Goal: Transaction & Acquisition: Subscribe to service/newsletter

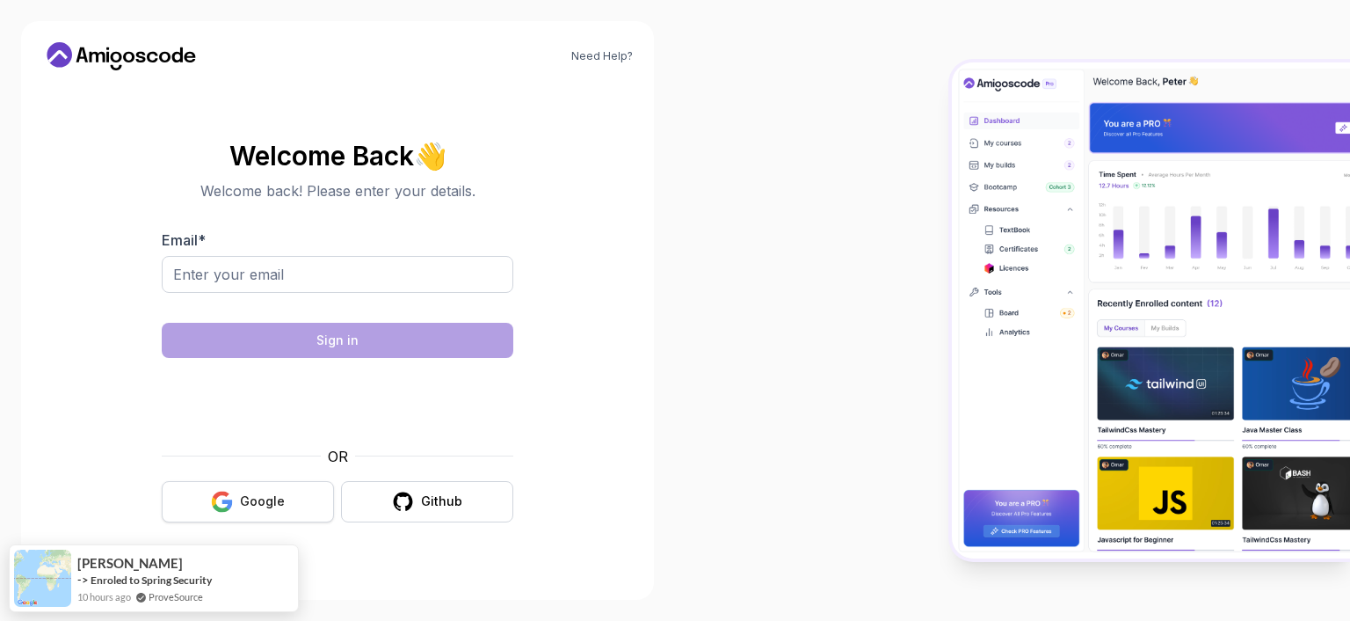
click at [291, 507] on button "Google" at bounding box center [248, 501] width 172 height 41
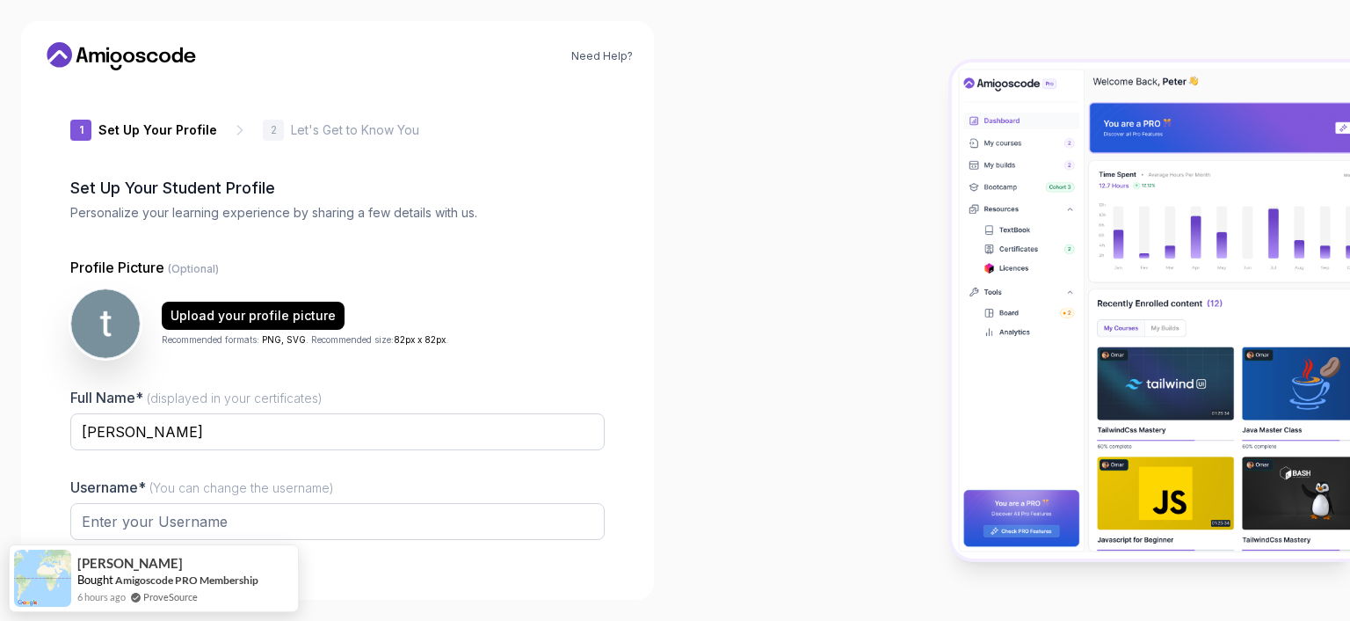
type input "silentbadger93df6"
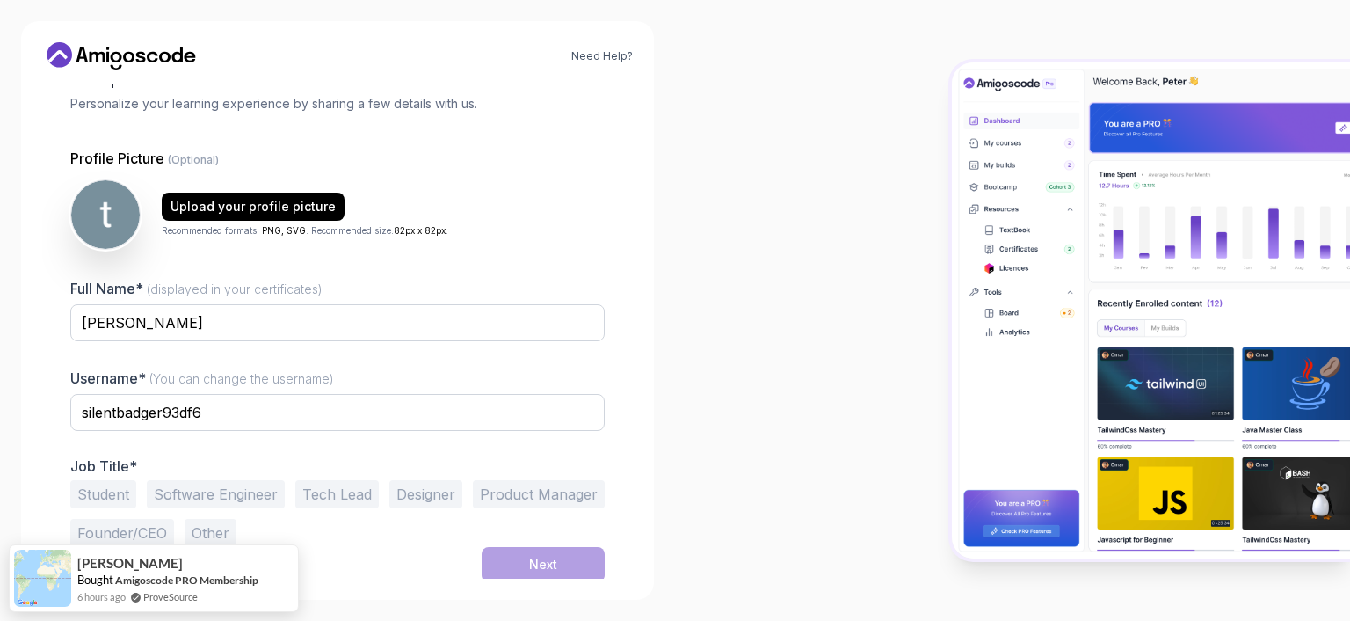
scroll to position [113, 0]
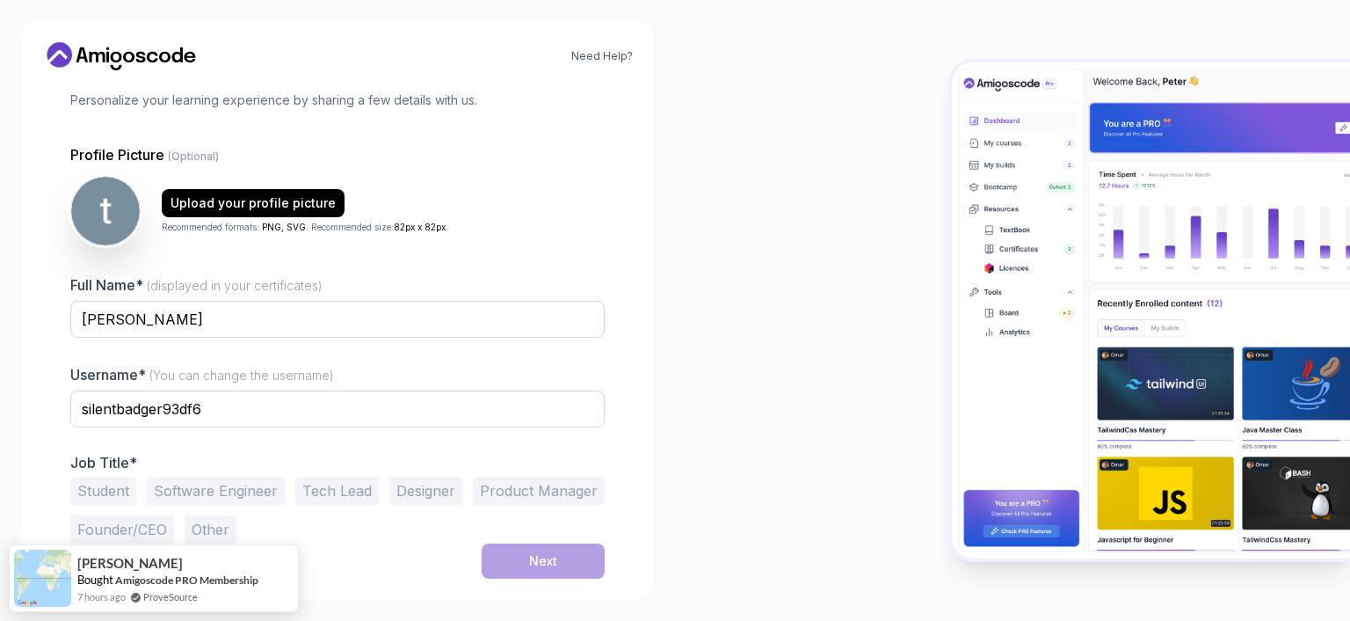
click at [252, 489] on button "Software Engineer" at bounding box center [216, 490] width 138 height 28
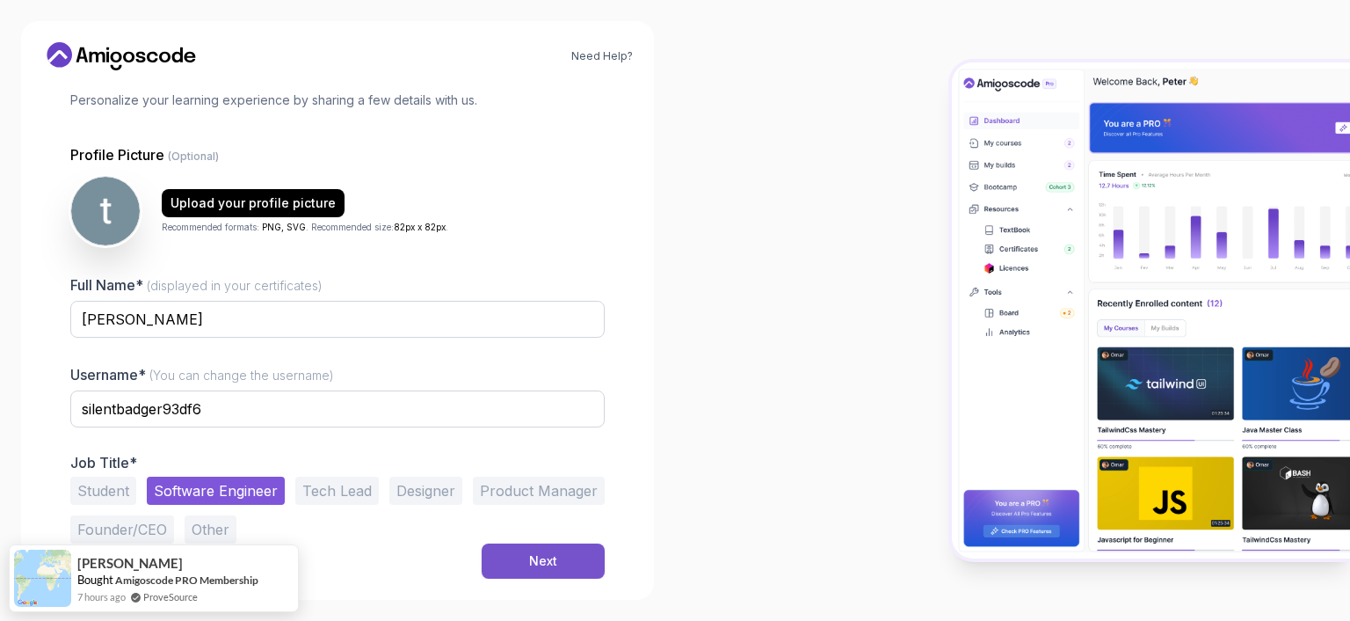
click at [520, 551] on button "Next" at bounding box center [543, 560] width 123 height 35
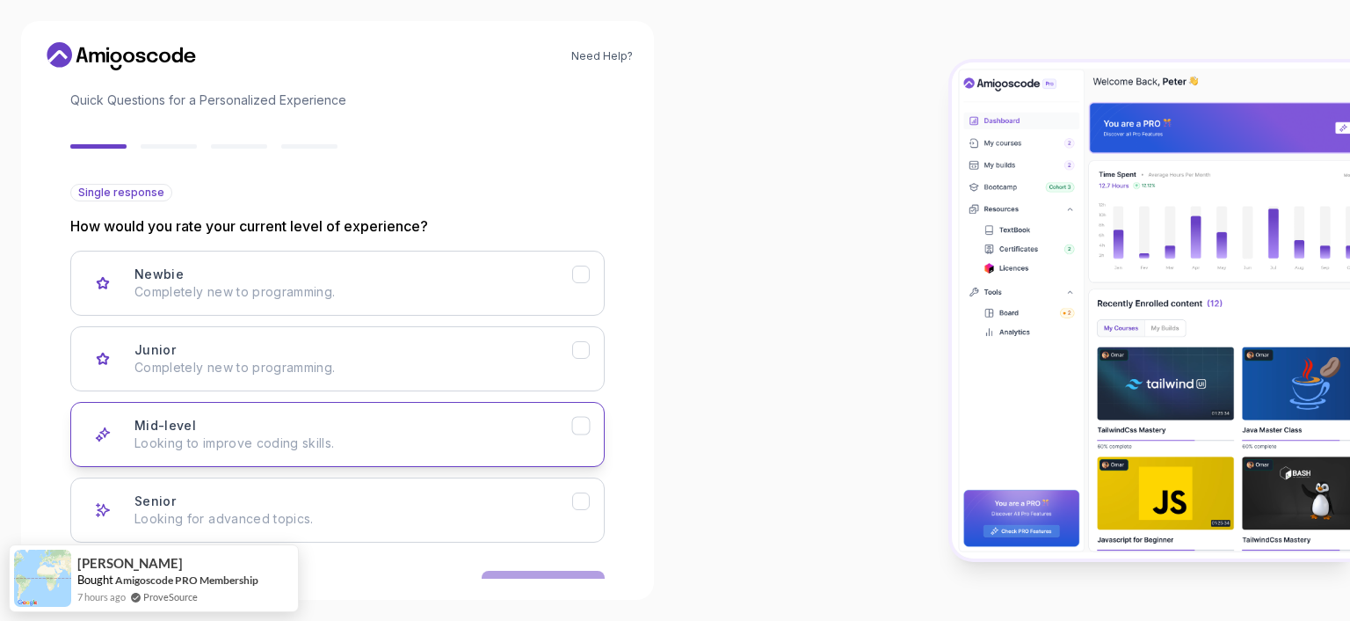
click at [453, 426] on div "Mid-level Looking to improve coding skills." at bounding box center [353, 434] width 438 height 35
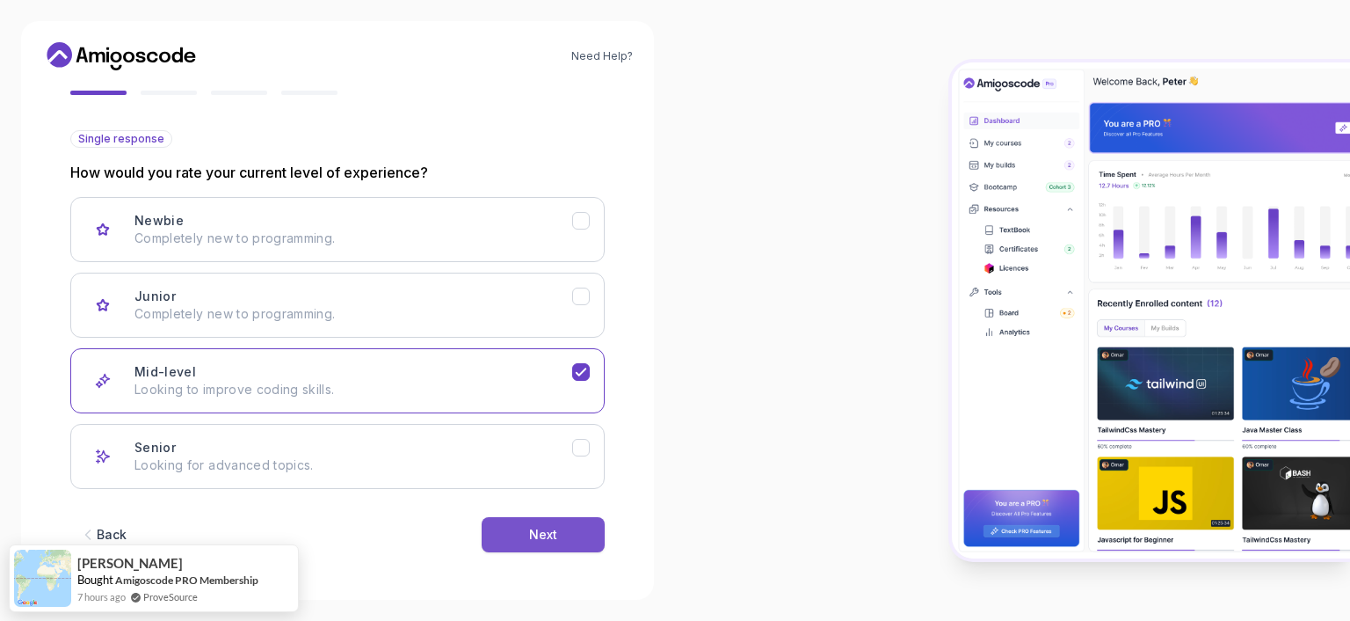
click at [508, 540] on button "Next" at bounding box center [543, 534] width 123 height 35
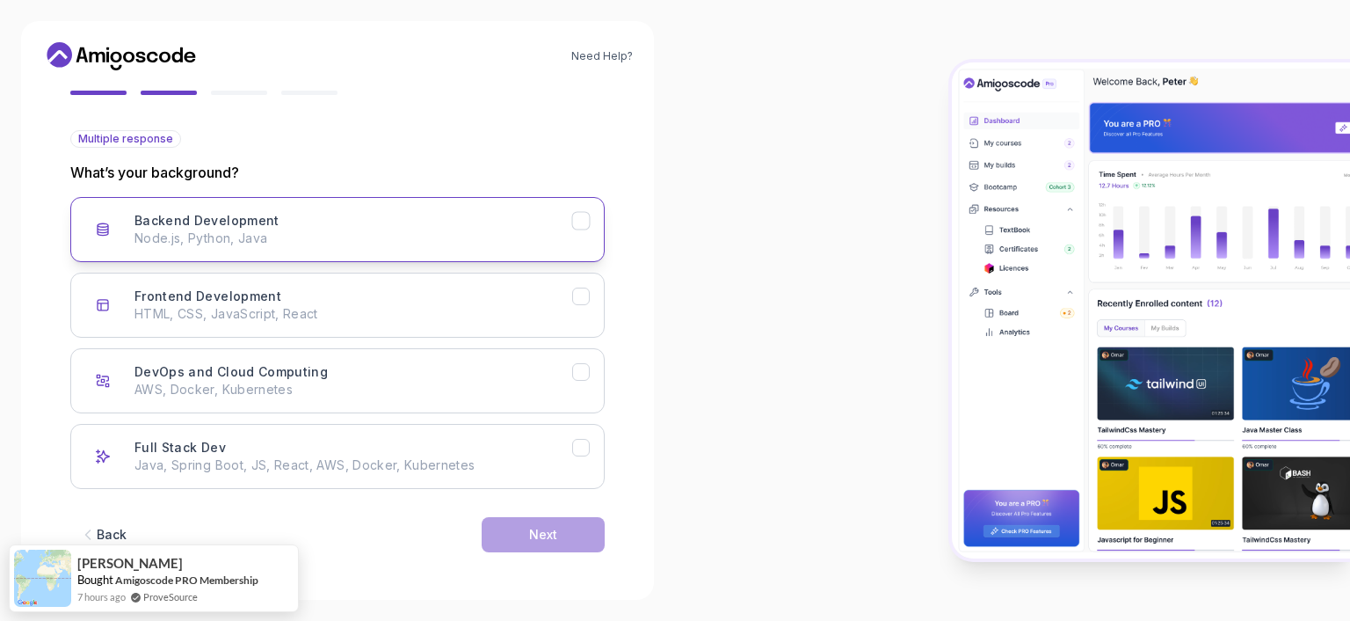
click at [451, 225] on div "Backend Development Node.js, Python, Java" at bounding box center [353, 229] width 438 height 35
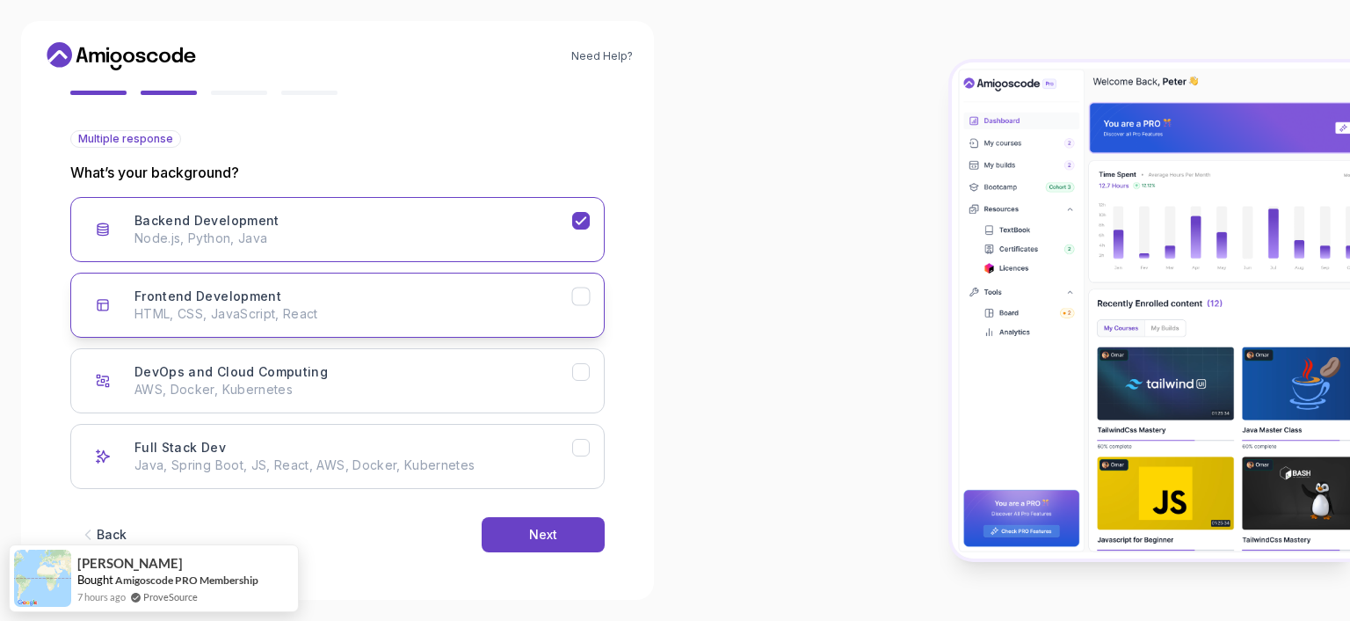
click at [444, 294] on div "Frontend Development HTML, CSS, JavaScript, React" at bounding box center [353, 304] width 438 height 35
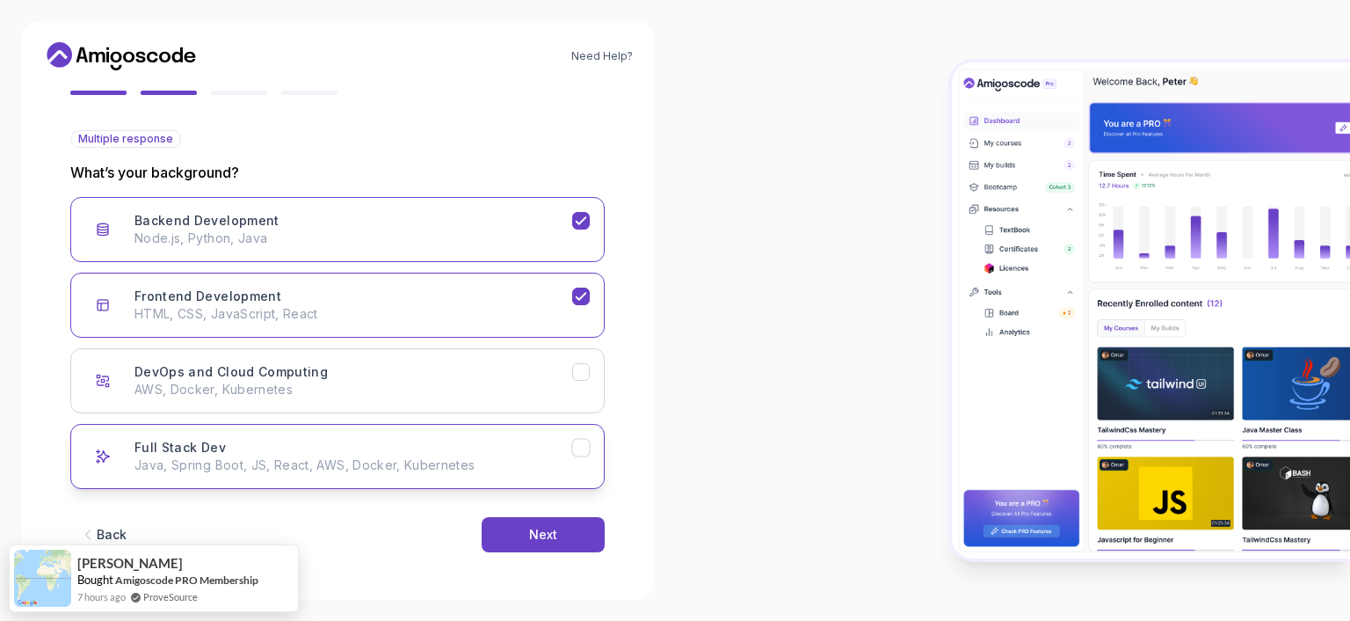
click at [512, 448] on div "Full Stack Dev Java, Spring Boot, JS, React, AWS, Docker, Kubernetes" at bounding box center [353, 456] width 438 height 35
click at [543, 533] on div "Next" at bounding box center [543, 535] width 28 height 18
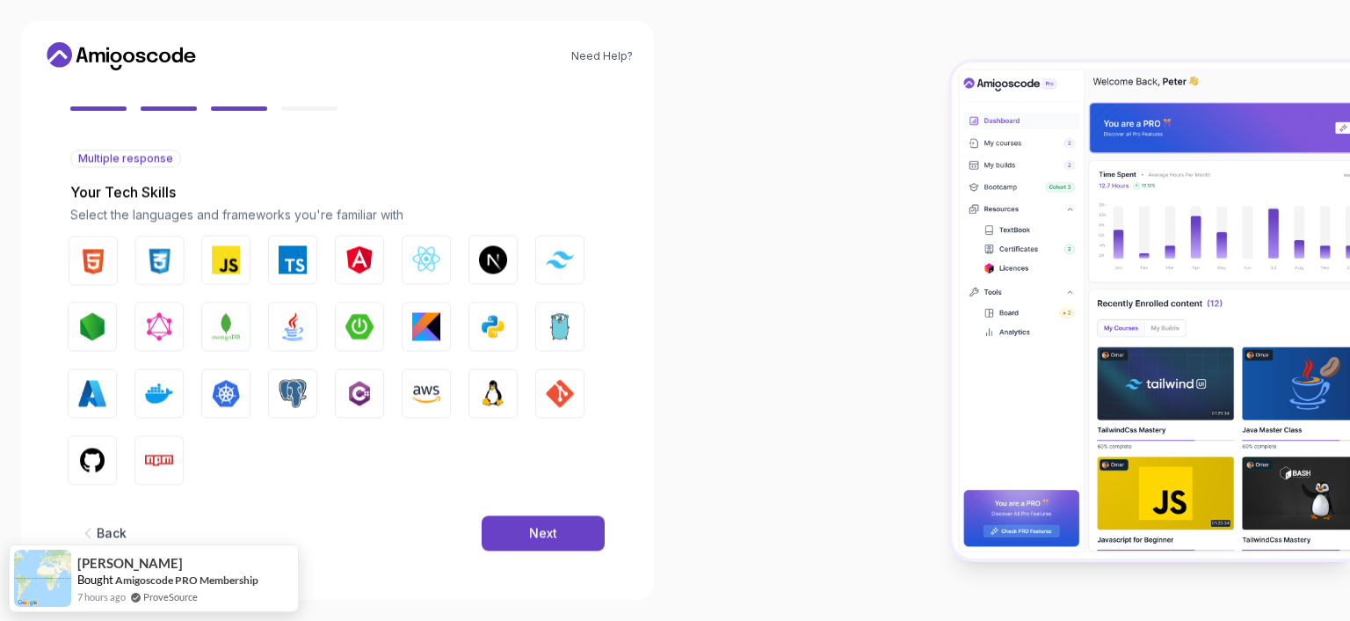
scroll to position [147, 0]
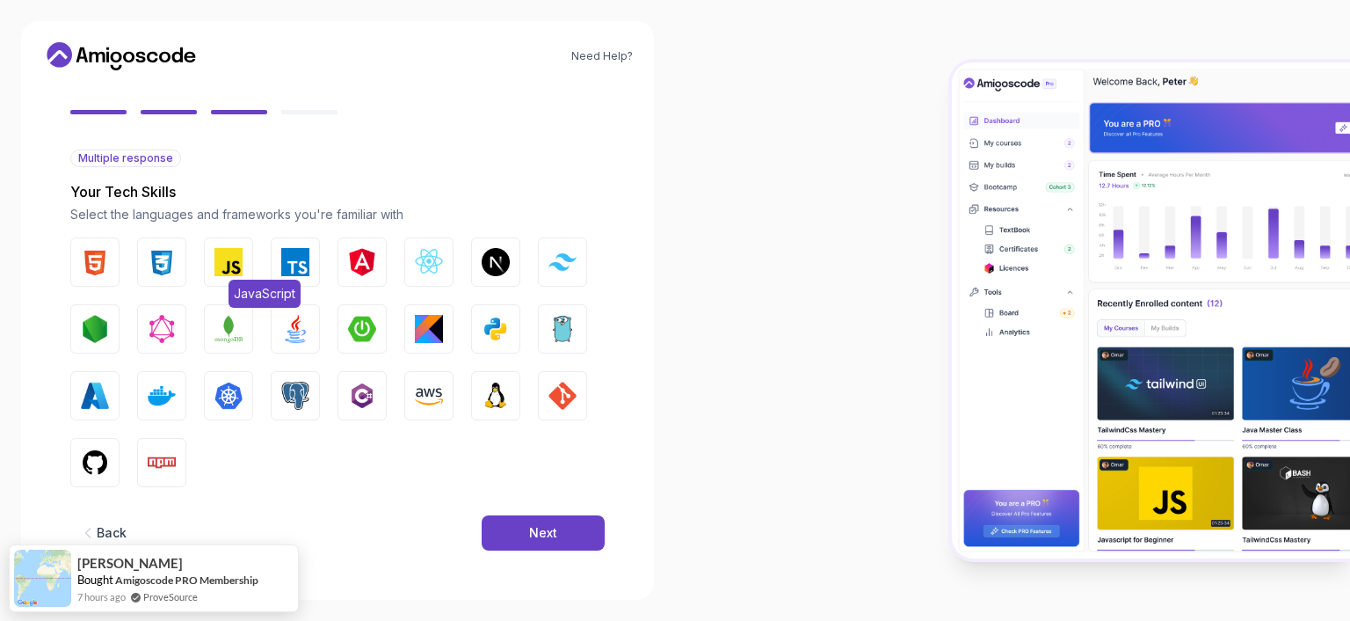
click at [227, 265] on img "button" at bounding box center [228, 262] width 28 height 28
click at [282, 265] on img "button" at bounding box center [295, 262] width 28 height 28
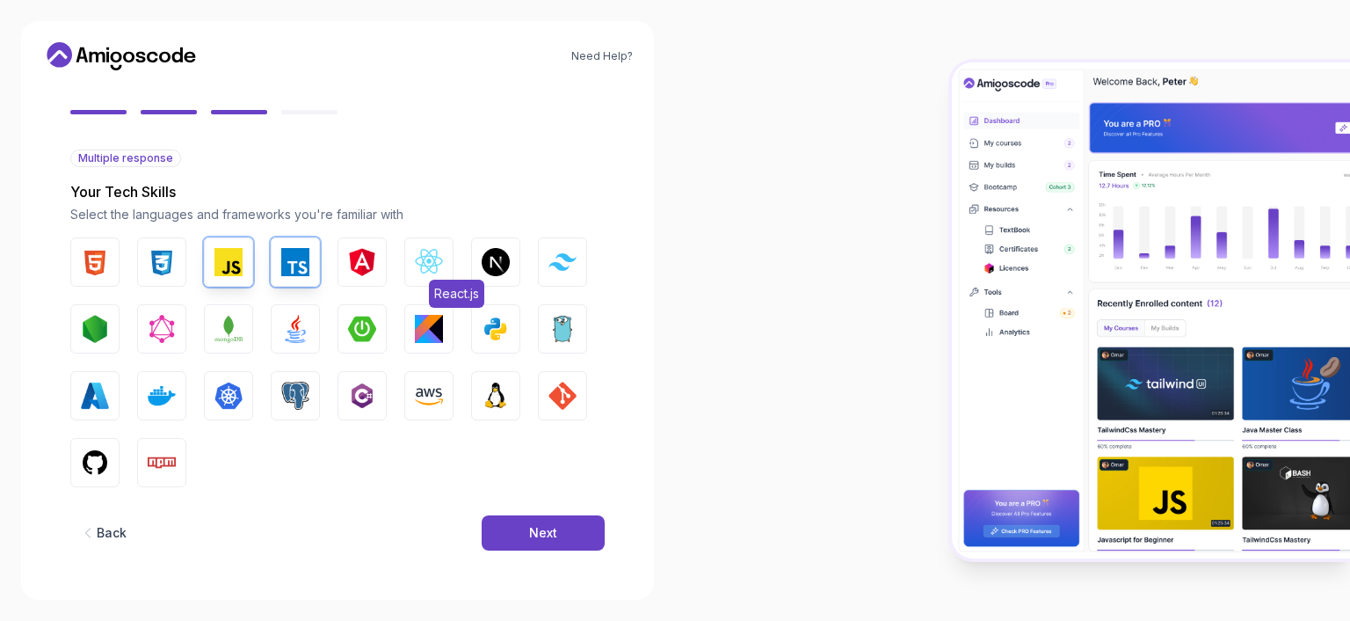
click at [423, 266] on img "button" at bounding box center [429, 262] width 28 height 28
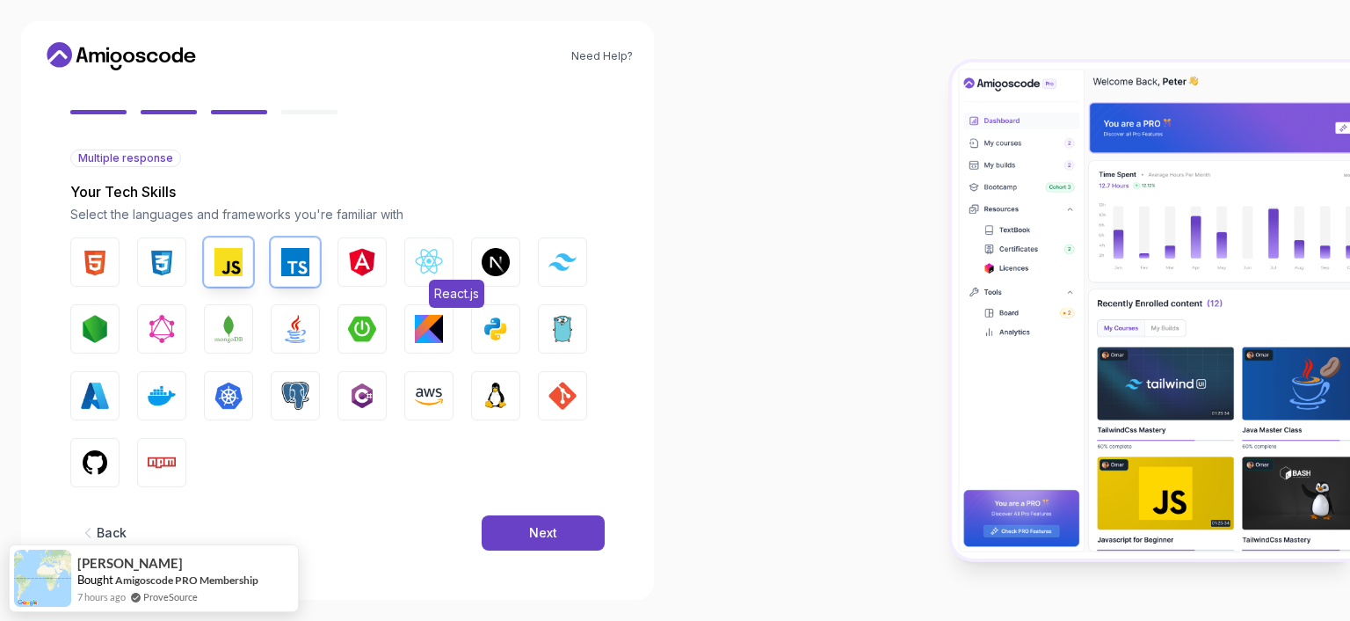
click at [423, 266] on img "button" at bounding box center [429, 262] width 28 height 28
click at [565, 265] on img "button" at bounding box center [562, 261] width 28 height 17
click at [292, 403] on img "button" at bounding box center [295, 395] width 28 height 28
click at [294, 332] on img "button" at bounding box center [295, 329] width 28 height 28
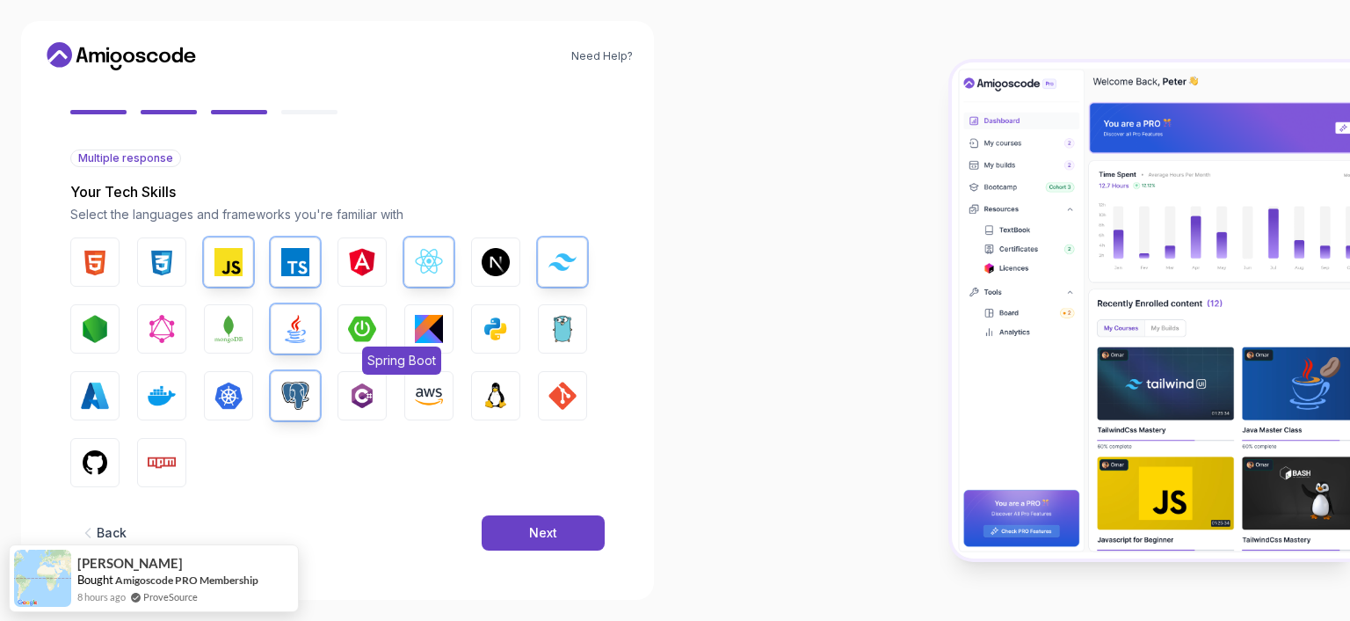
click at [360, 329] on img "button" at bounding box center [362, 329] width 28 height 28
click at [513, 533] on button "Next" at bounding box center [543, 532] width 123 height 35
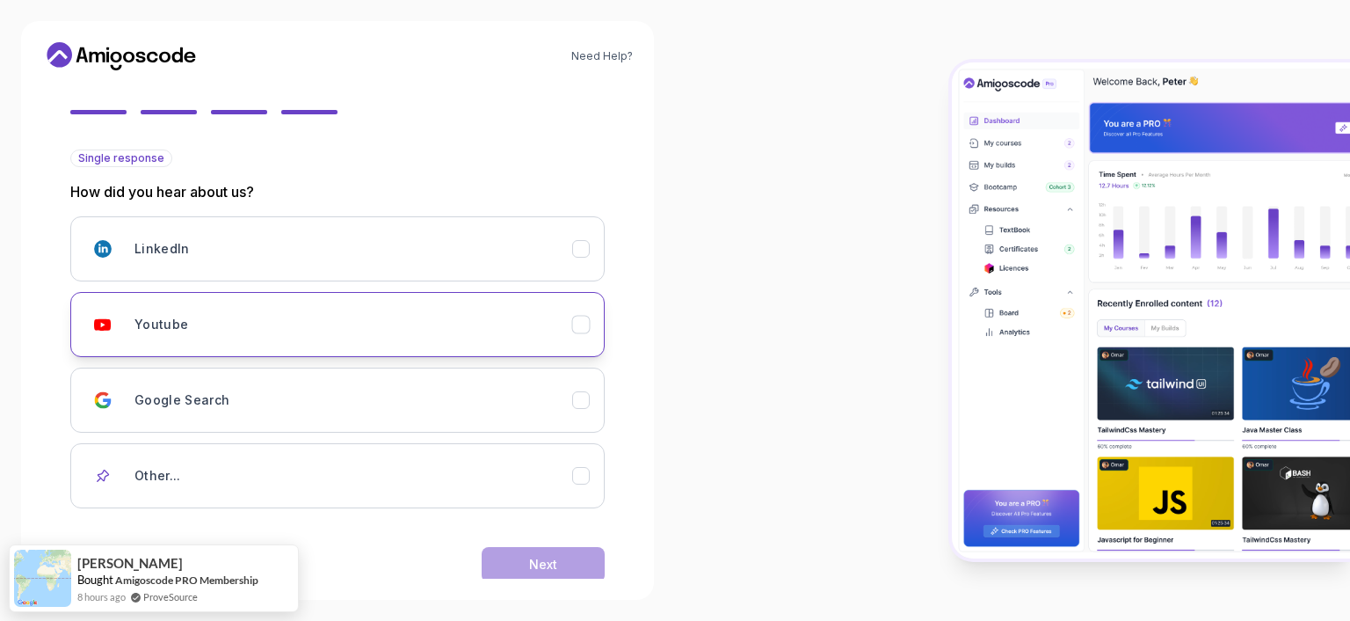
click at [473, 323] on div "Youtube" at bounding box center [353, 324] width 438 height 35
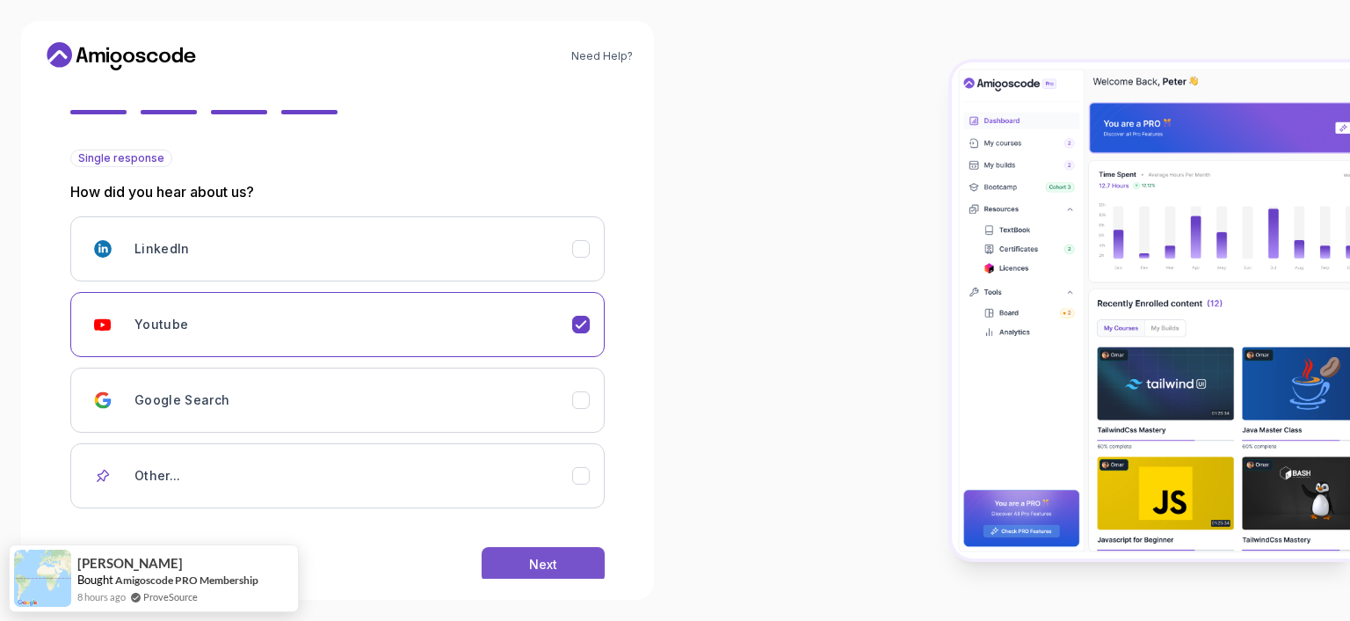
click at [532, 556] on div "Next" at bounding box center [543, 564] width 28 height 18
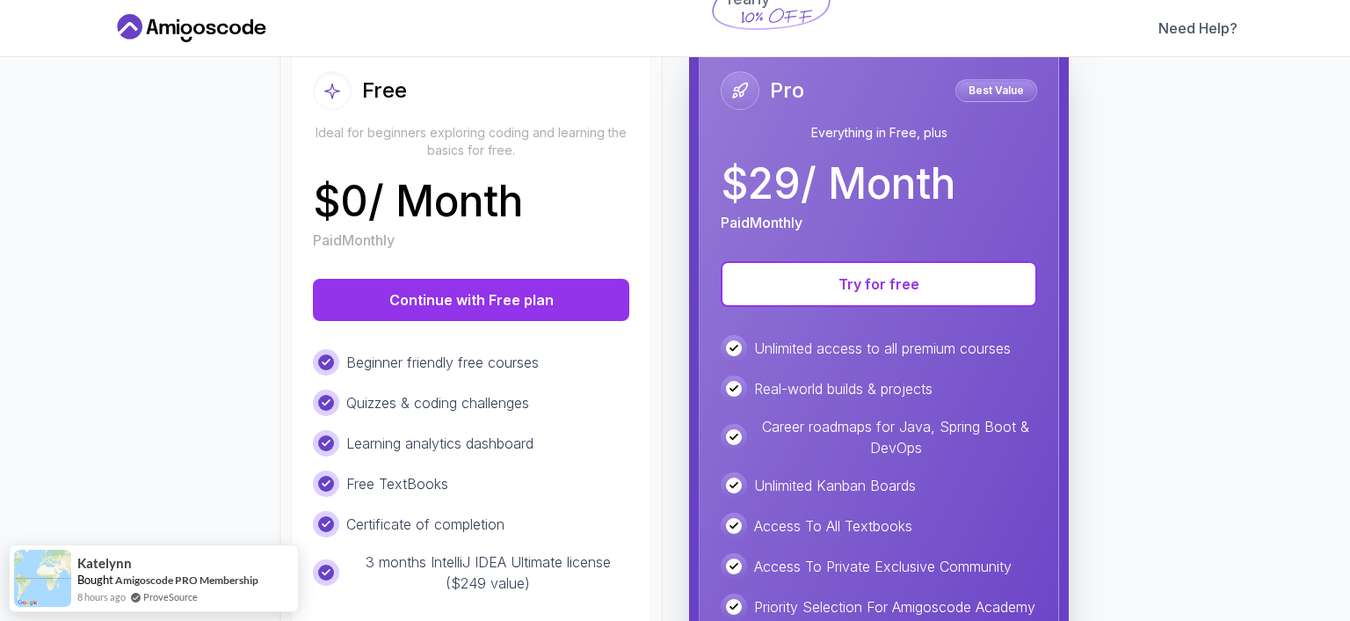
scroll to position [204, 0]
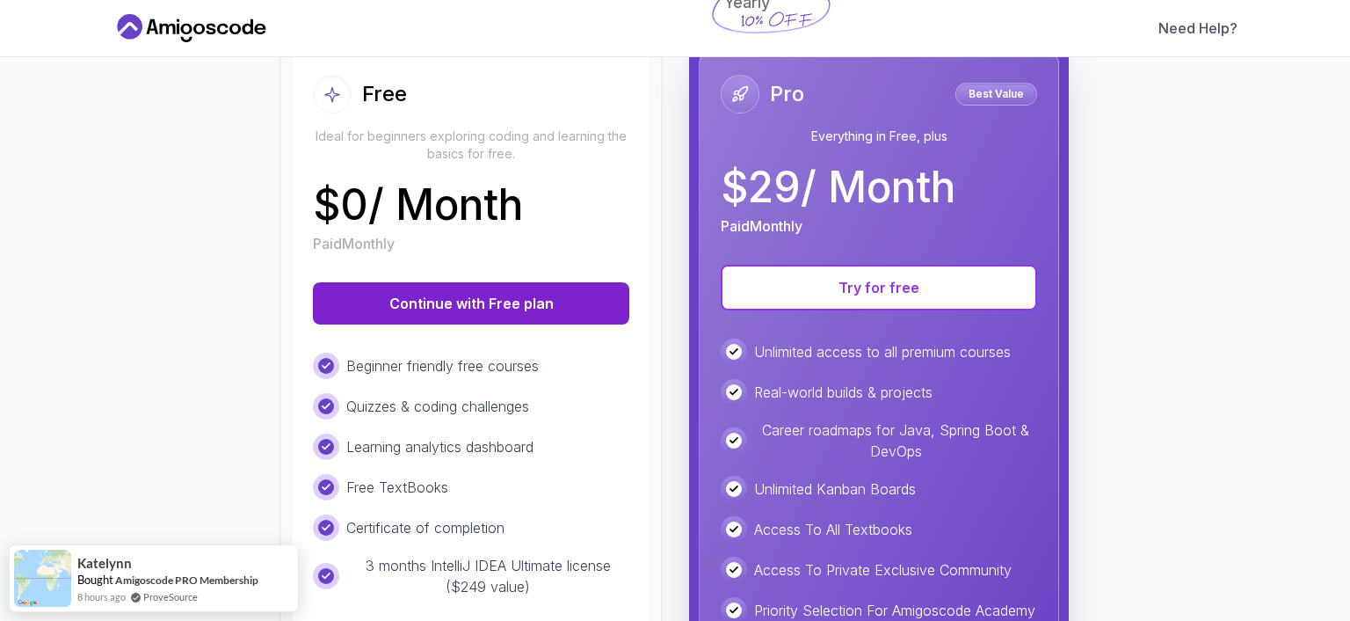
click at [539, 299] on button "Continue with Free plan" at bounding box center [471, 303] width 316 height 42
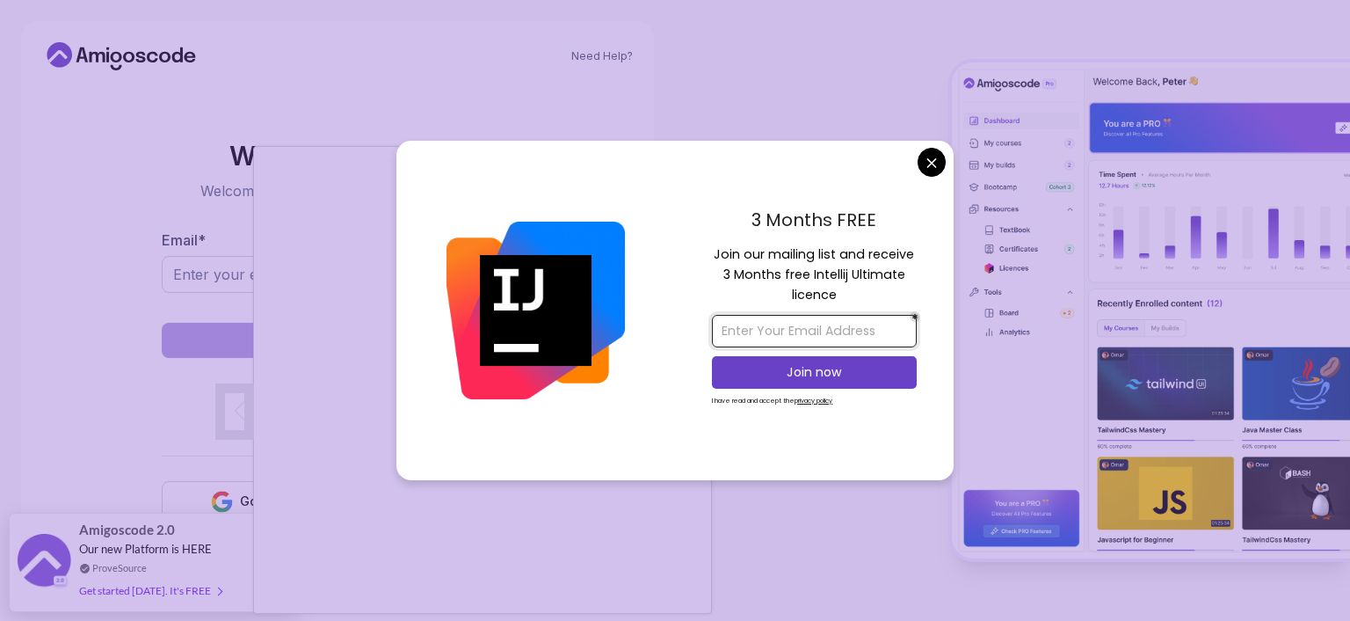
click at [761, 335] on input "email" at bounding box center [814, 331] width 205 height 33
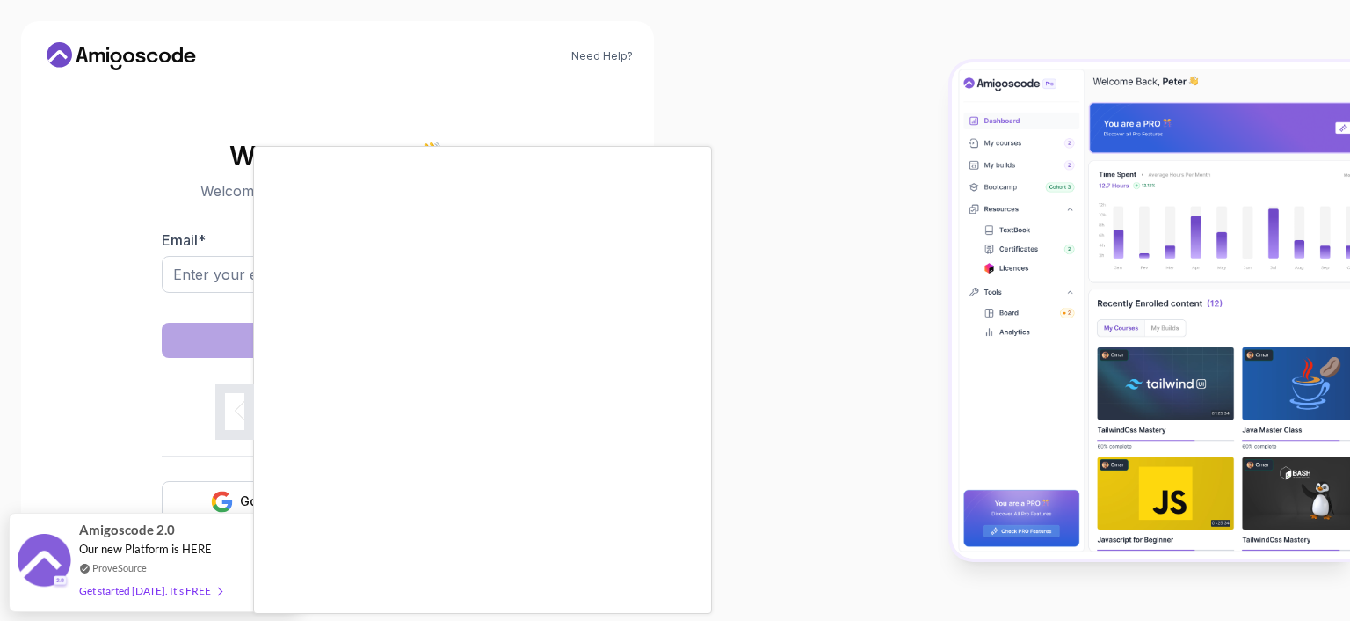
click at [940, 162] on body "Need Help? Welcome Back 👋 Welcome back! Please enter your details. Email * Sign…" at bounding box center [675, 310] width 1350 height 621
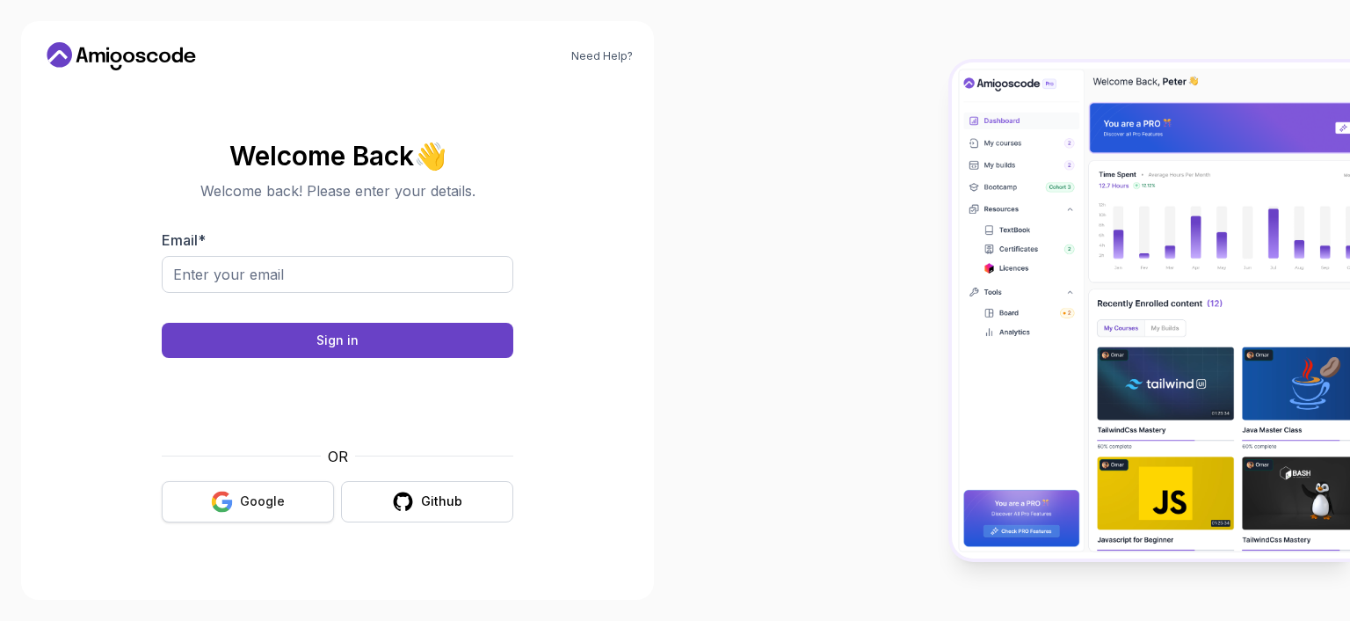
click at [291, 496] on button "Google" at bounding box center [248, 501] width 172 height 41
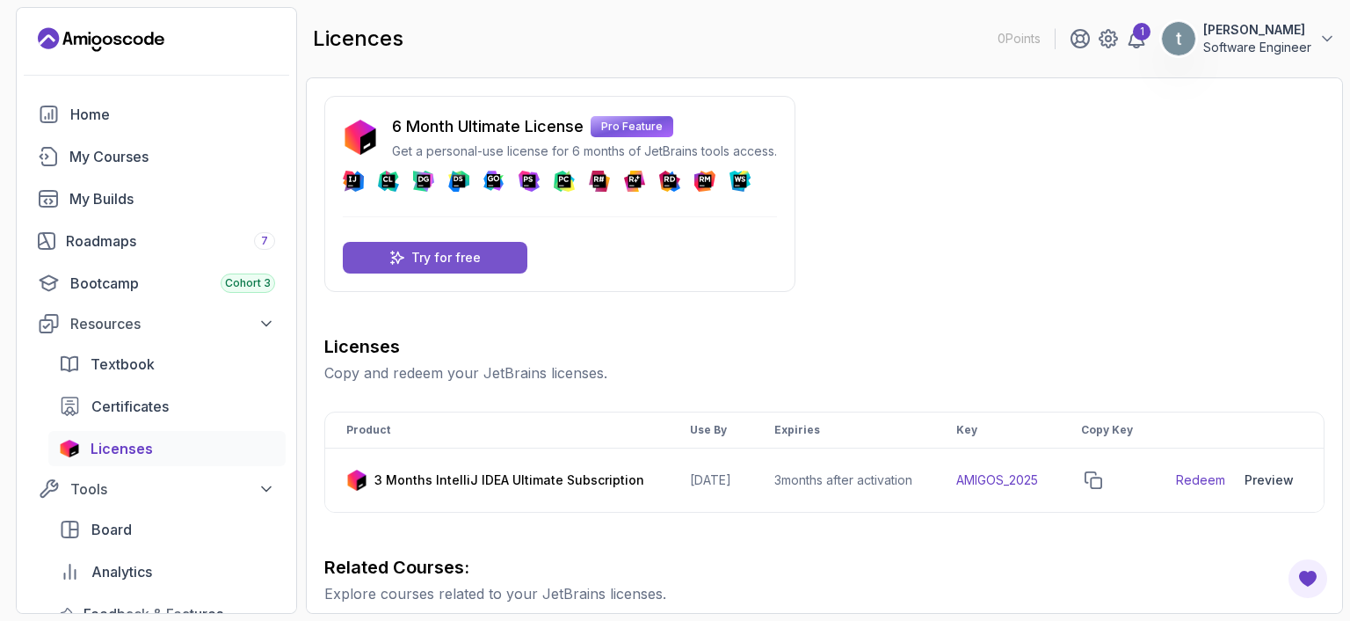
click at [452, 254] on p "Try for free" at bounding box center [445, 258] width 69 height 18
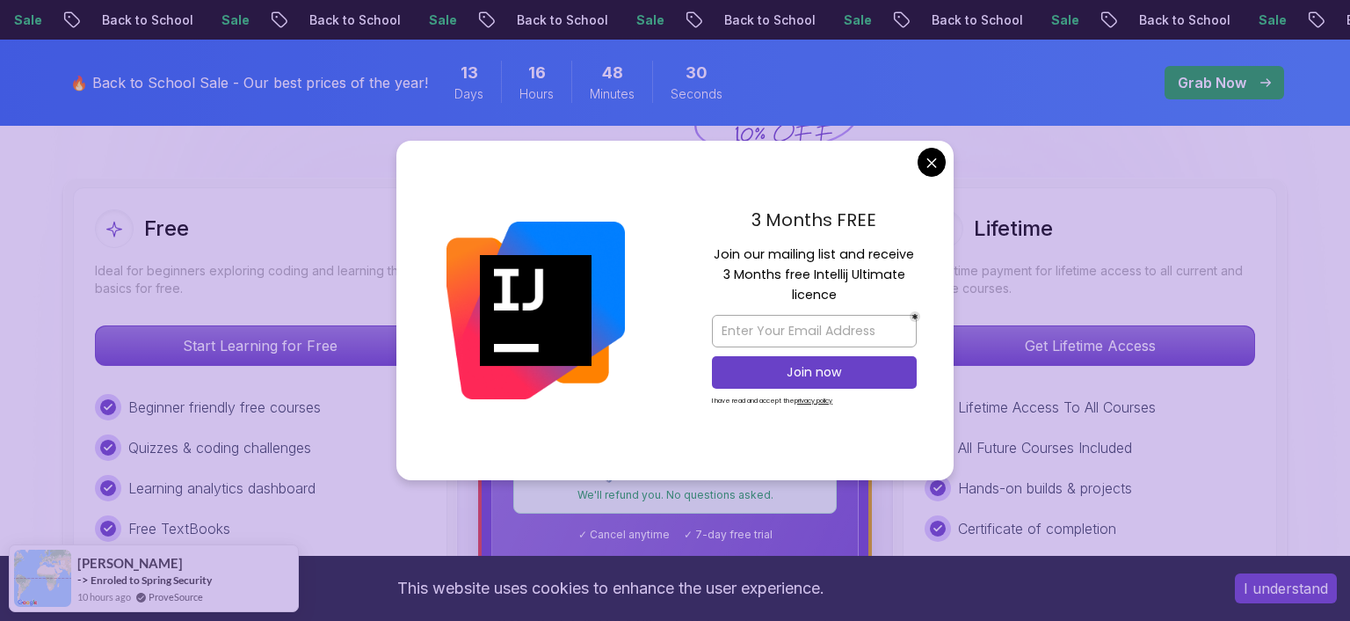
scroll to position [466, 0]
click at [767, 337] on input "email" at bounding box center [814, 331] width 205 height 33
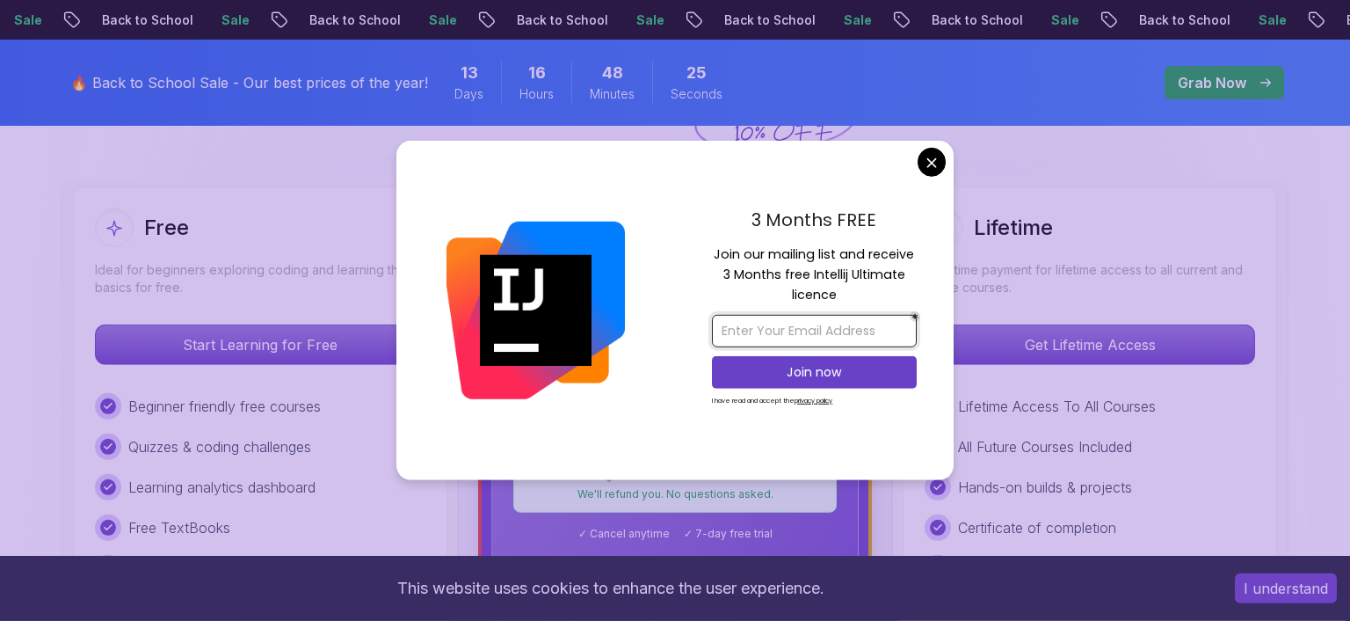
click at [767, 337] on input "email" at bounding box center [814, 331] width 205 height 33
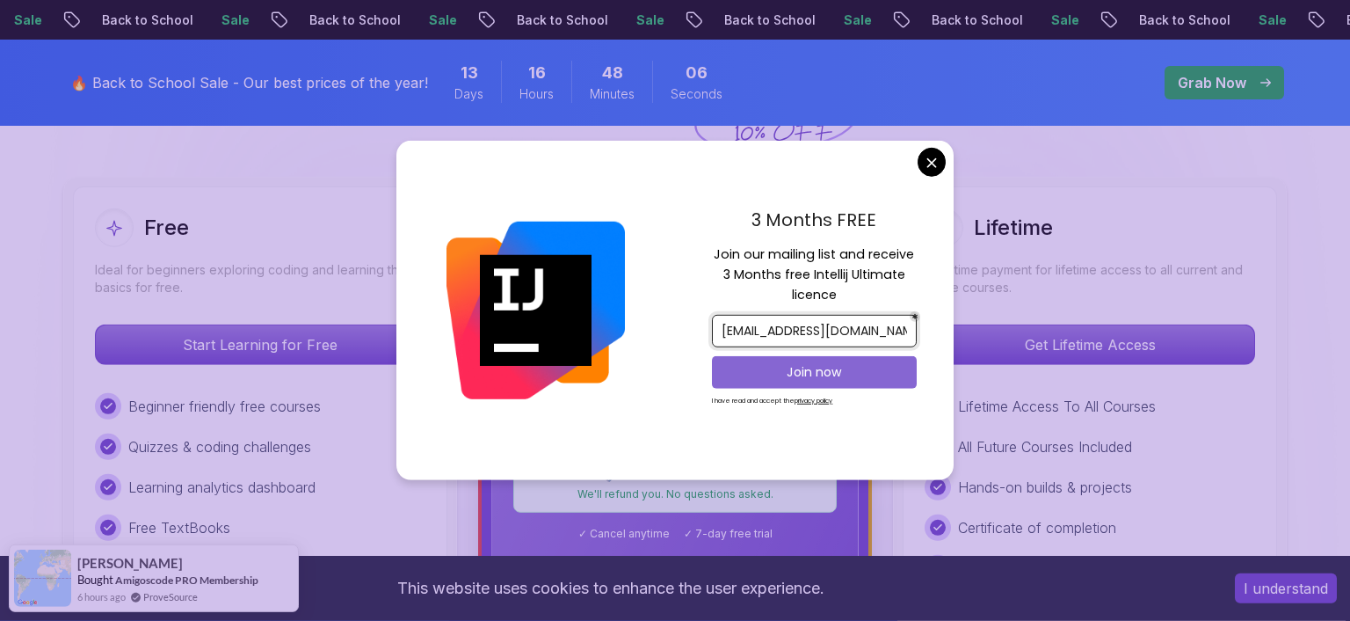
type input "tabimoudaymaga@yahoo.fr"
click at [777, 371] on p "Join now" at bounding box center [814, 372] width 166 height 18
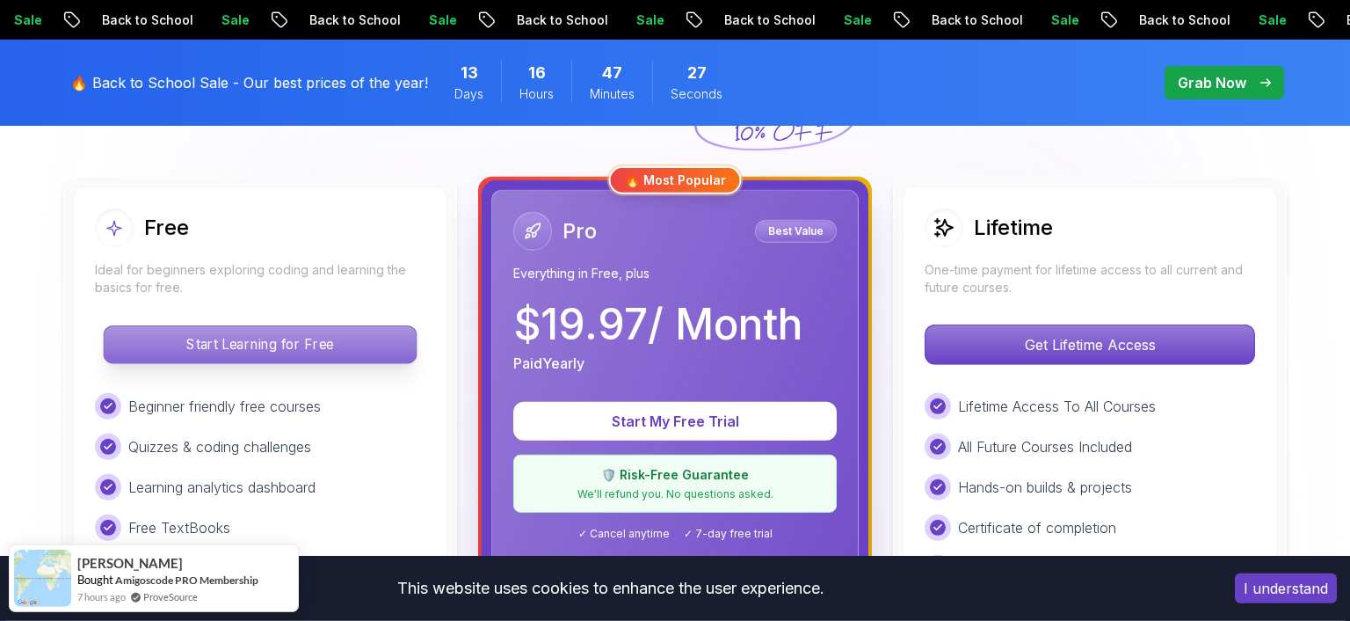
click at [341, 351] on p "Start Learning for Free" at bounding box center [260, 344] width 312 height 37
